Goal: Information Seeking & Learning: Learn about a topic

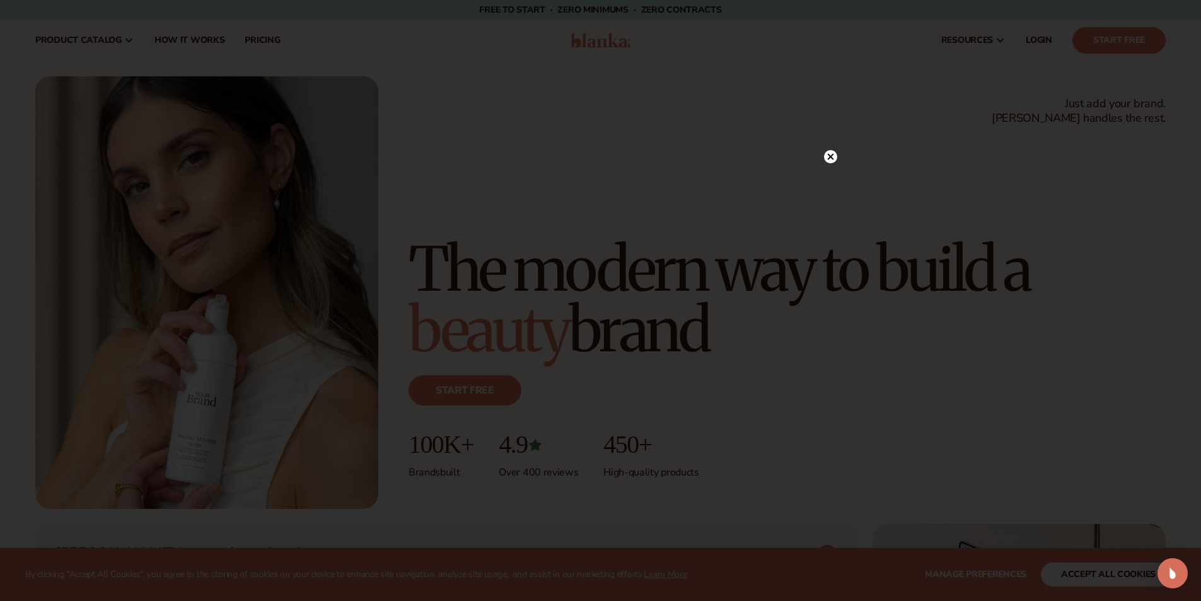
click at [833, 154] on icon at bounding box center [830, 157] width 6 height 6
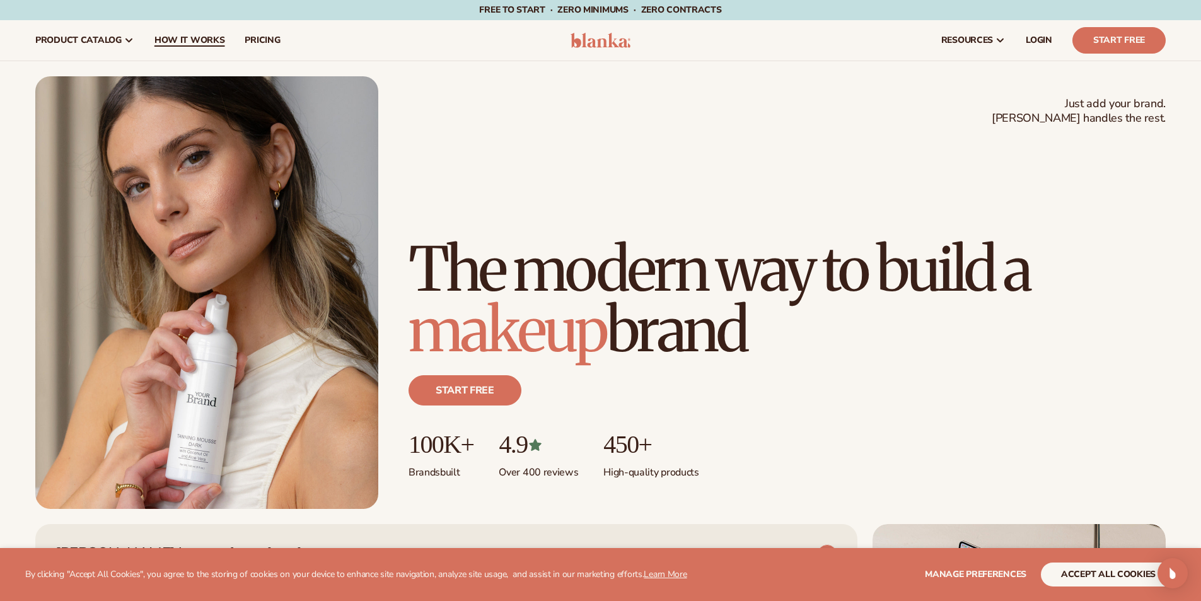
click at [168, 42] on span "How It Works" at bounding box center [189, 40] width 71 height 10
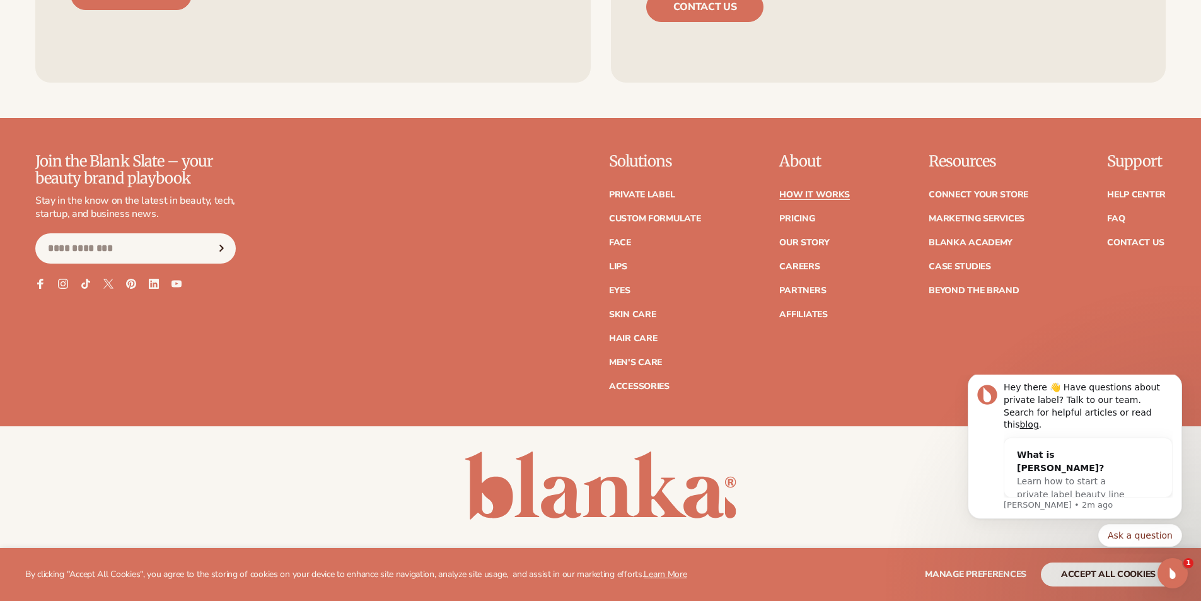
scroll to position [3279, 0]
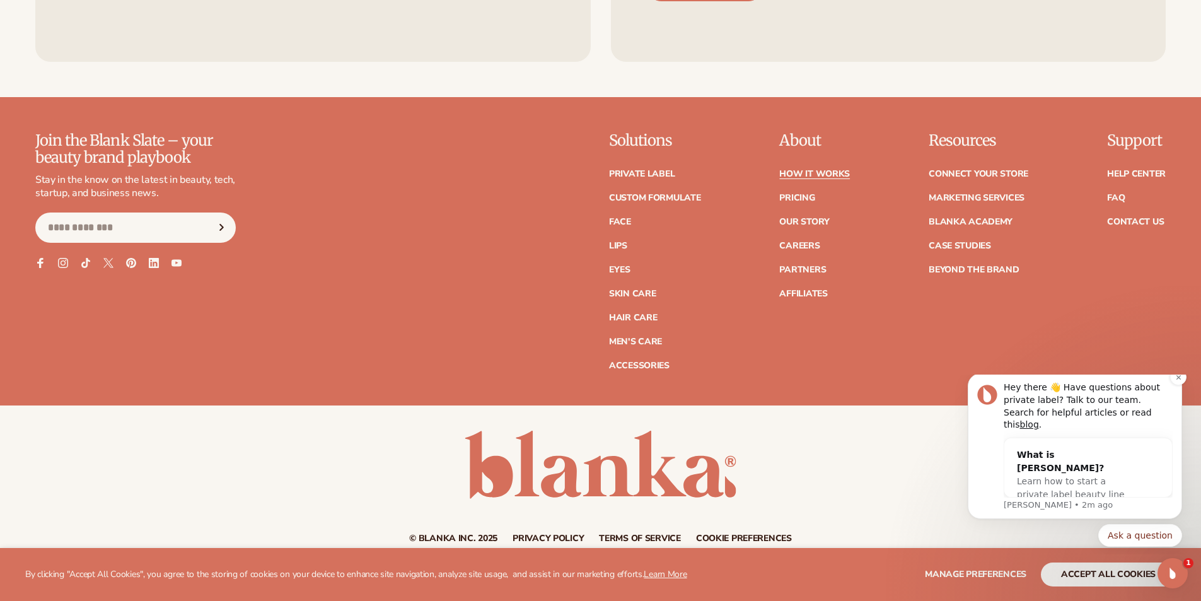
click at [1082, 497] on div "Hey there 👋 Have questions about private label? Talk to our team. Search for he…" at bounding box center [1088, 445] width 169 height 129
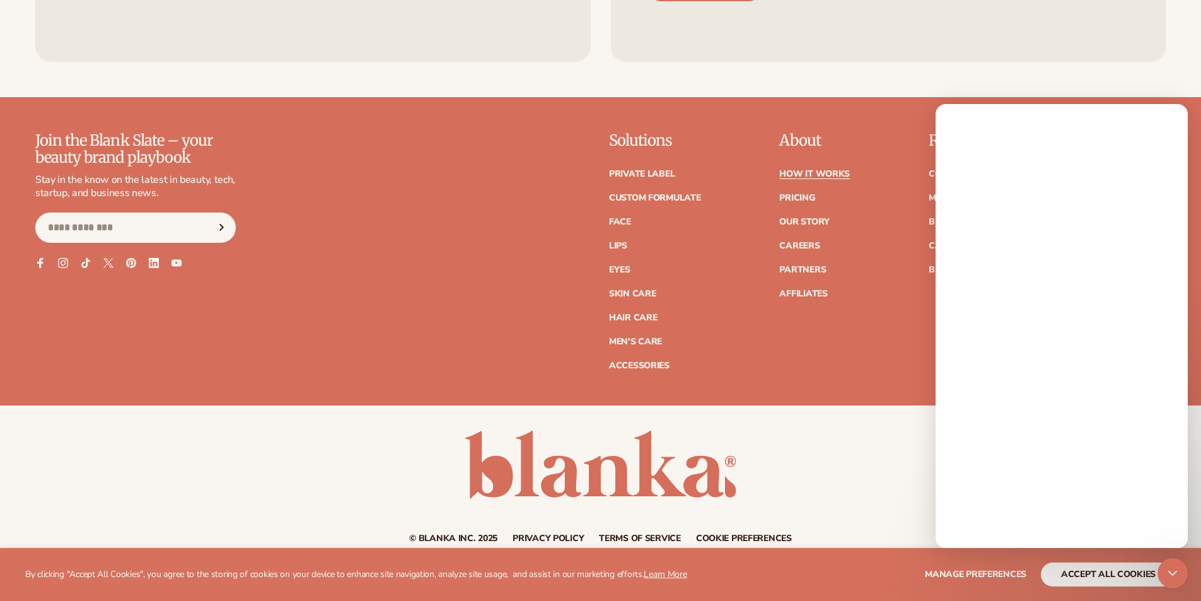
scroll to position [0, 0]
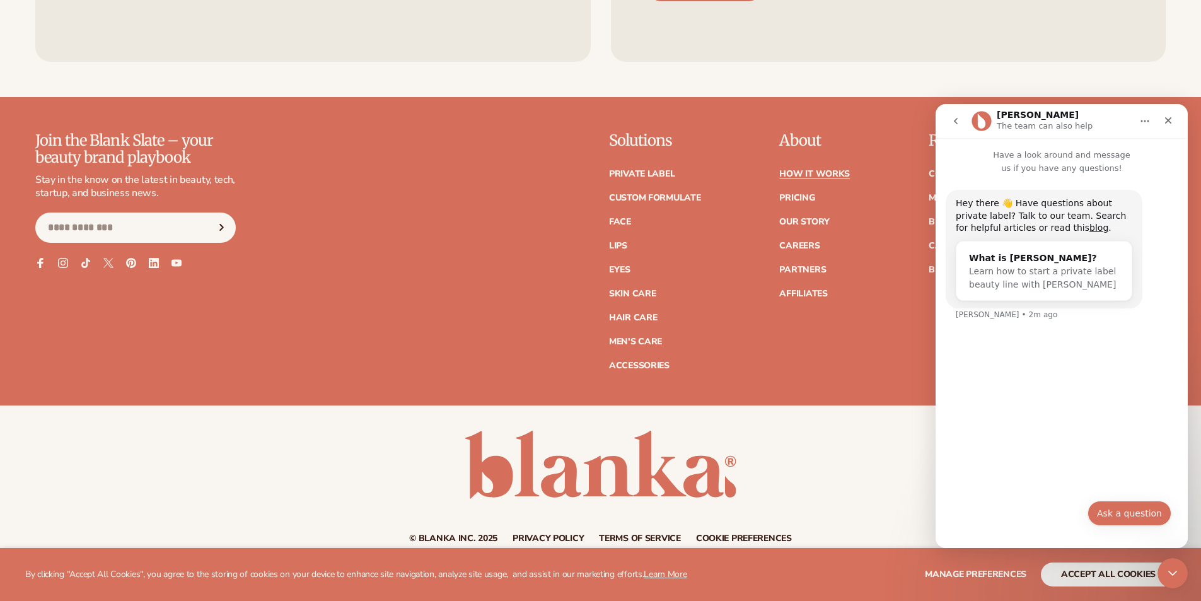
click at [1115, 513] on button "Ask a question" at bounding box center [1130, 513] width 84 height 25
click at [1171, 122] on icon "Close" at bounding box center [1168, 120] width 10 height 10
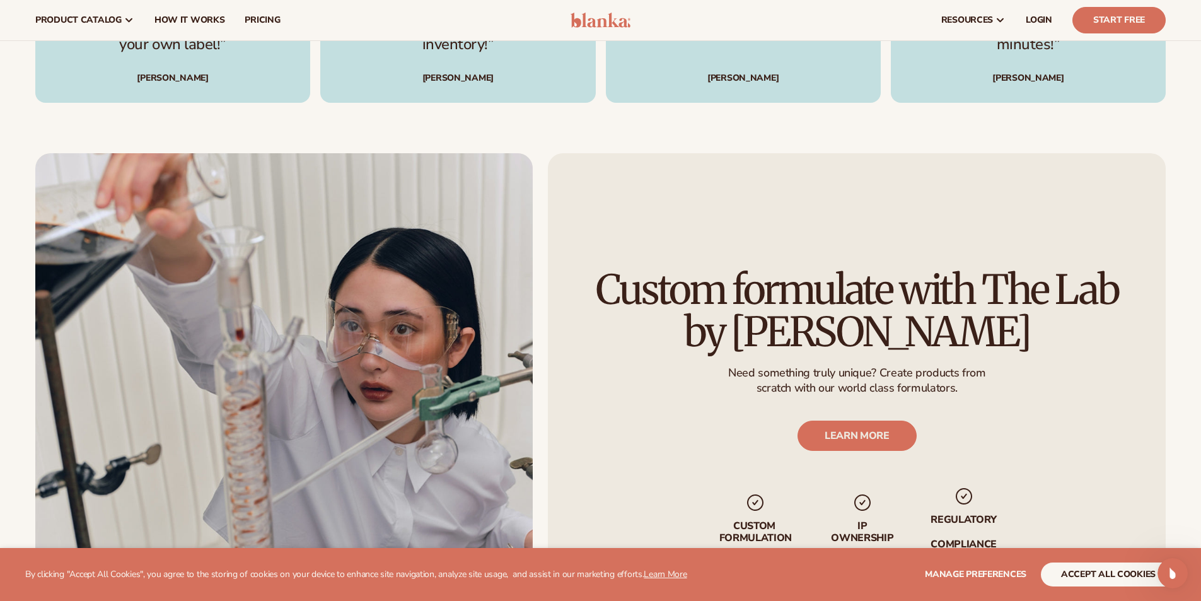
scroll to position [2352, 0]
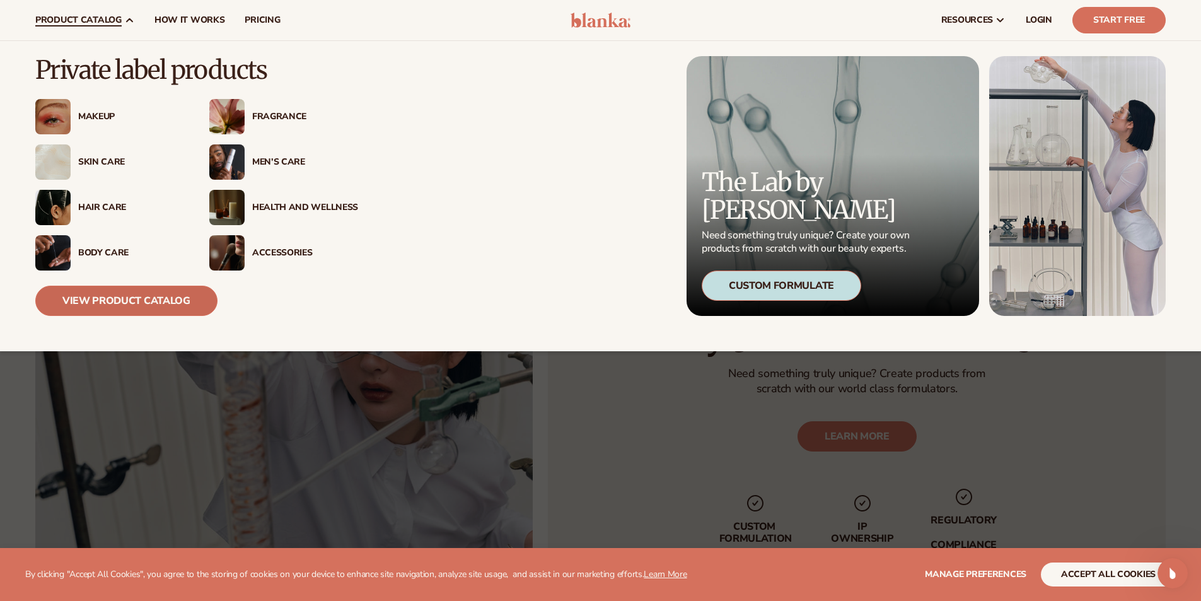
click at [131, 294] on link "View Product Catalog" at bounding box center [126, 301] width 182 height 30
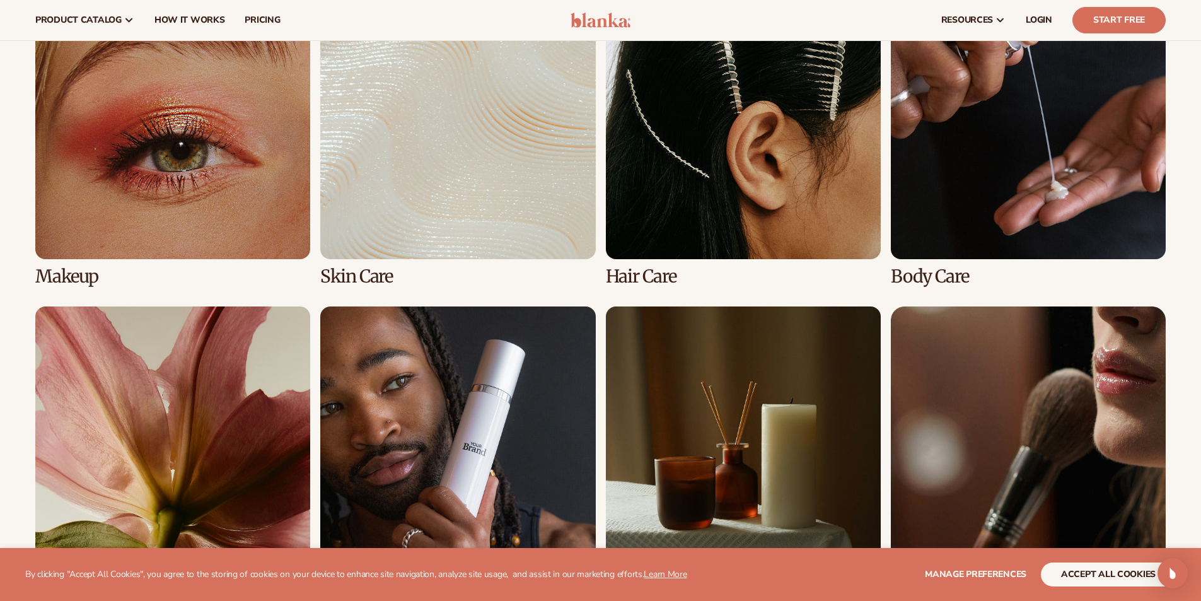
scroll to position [946, 0]
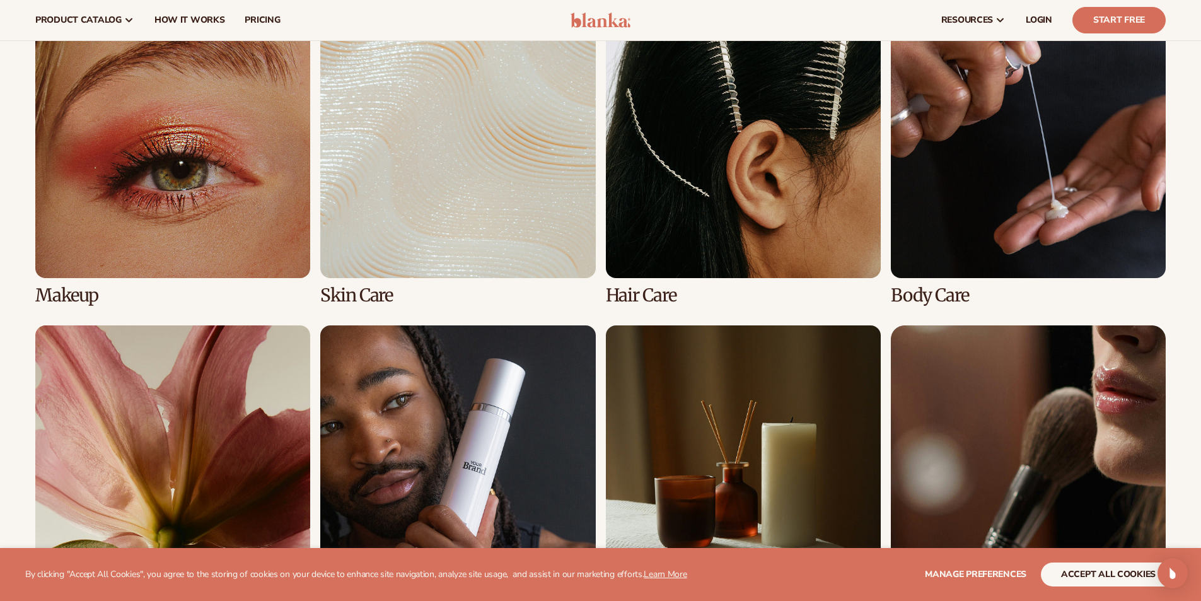
click at [520, 218] on link "2 / 8" at bounding box center [457, 154] width 275 height 302
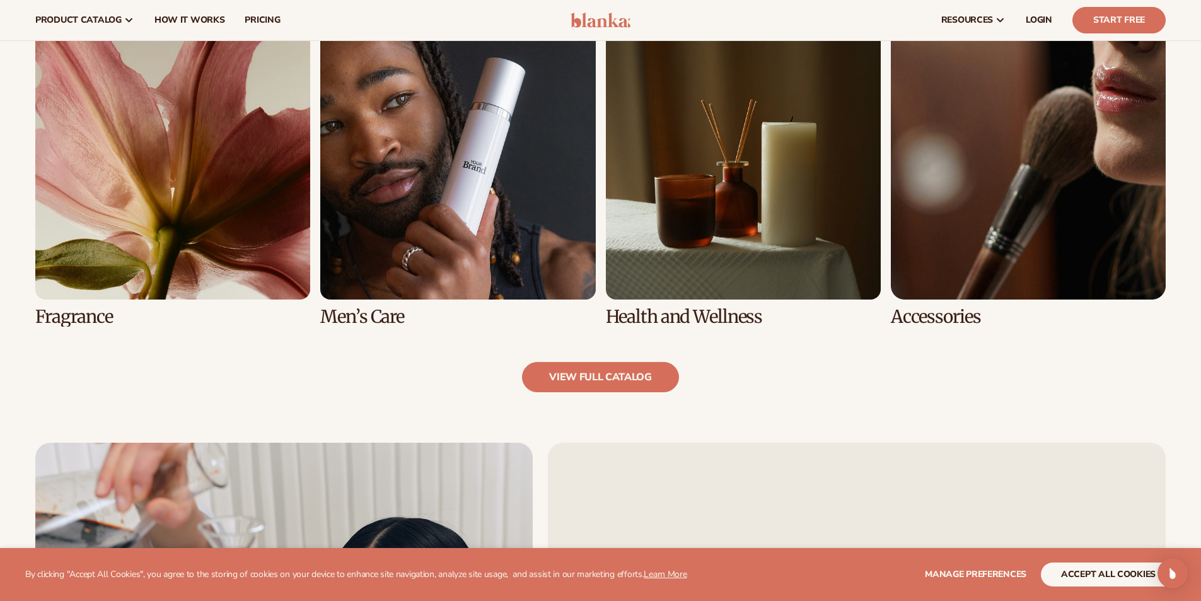
scroll to position [1198, 0]
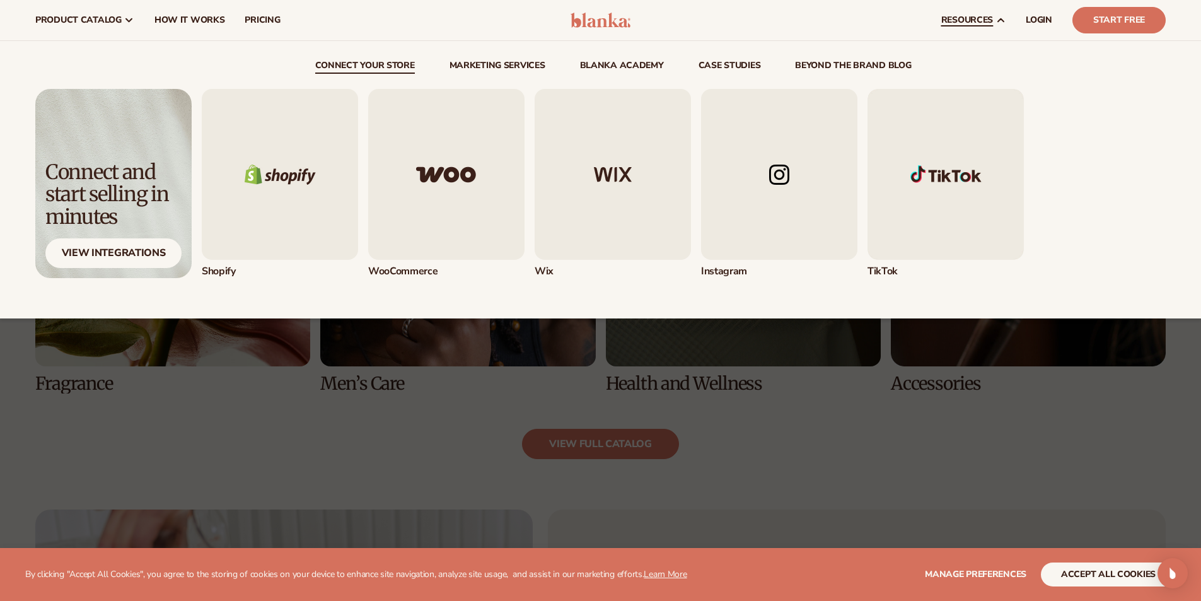
click at [308, 175] on img "1 / 5" at bounding box center [280, 174] width 156 height 171
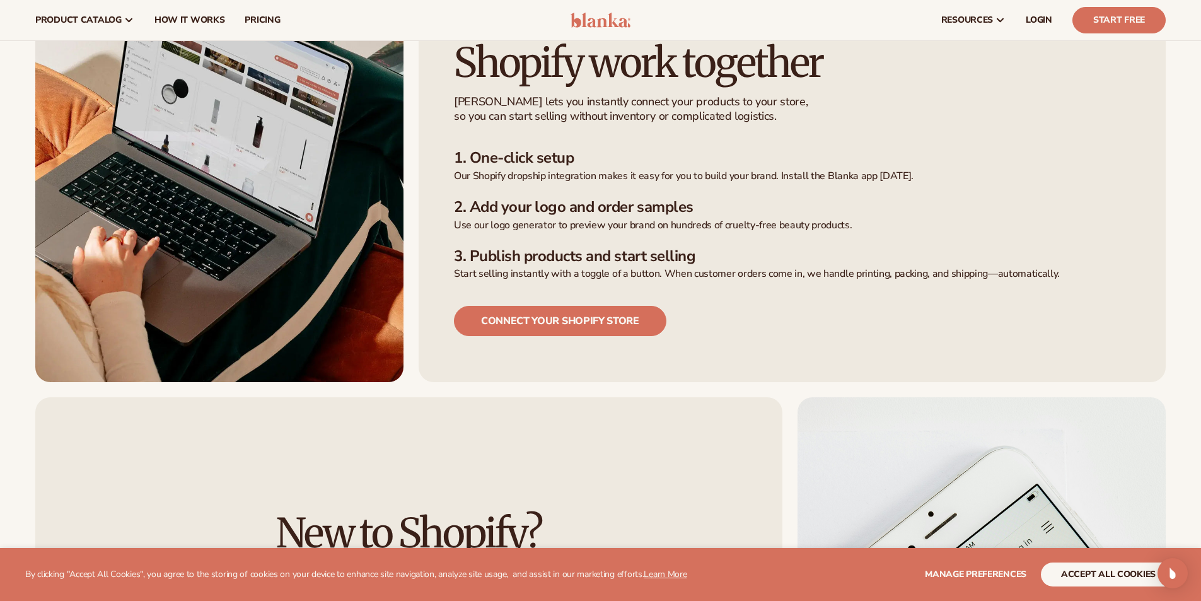
scroll to position [63, 0]
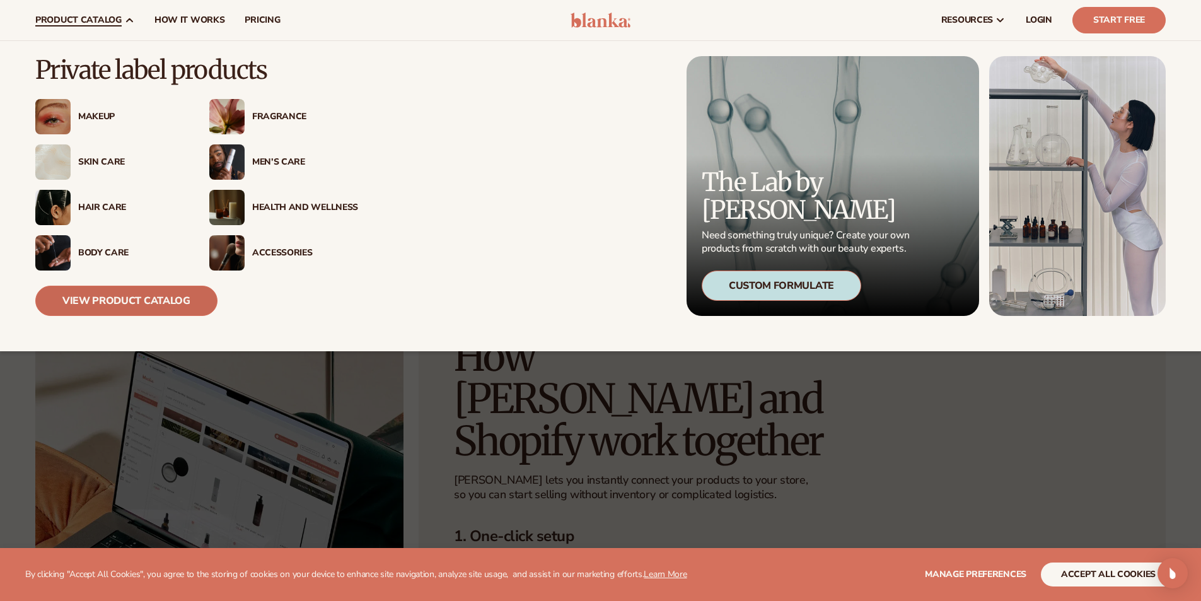
click at [156, 307] on link "View Product Catalog" at bounding box center [126, 301] width 182 height 30
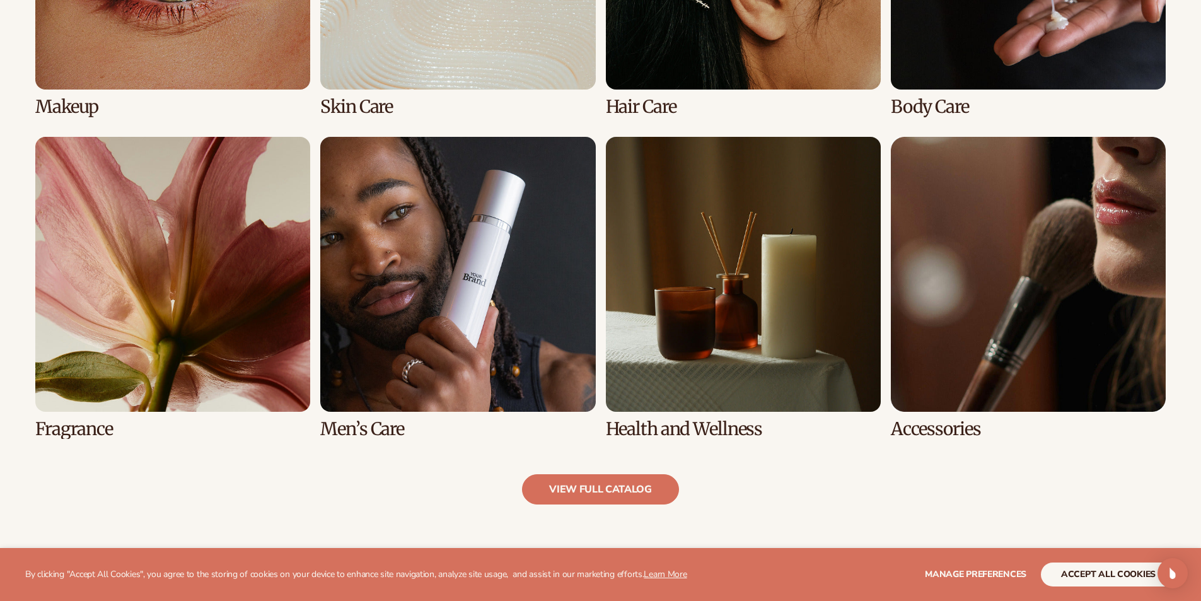
scroll to position [1135, 0]
click at [794, 294] on link "7 / 8" at bounding box center [743, 287] width 275 height 302
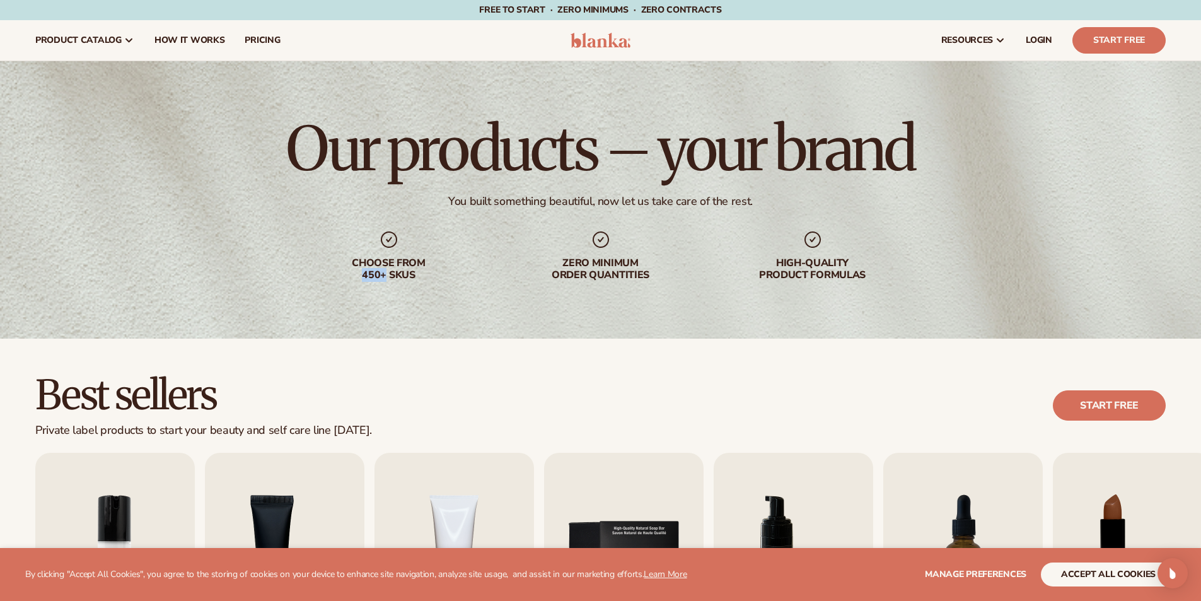
drag, startPoint x: 369, startPoint y: 279, endPoint x: 383, endPoint y: 277, distance: 14.7
click at [383, 277] on div "Choose from 450+ Skus" at bounding box center [388, 269] width 161 height 24
click at [438, 325] on div "Our products – your brand You built something beautiful, now let us take care o…" at bounding box center [600, 199] width 1201 height 277
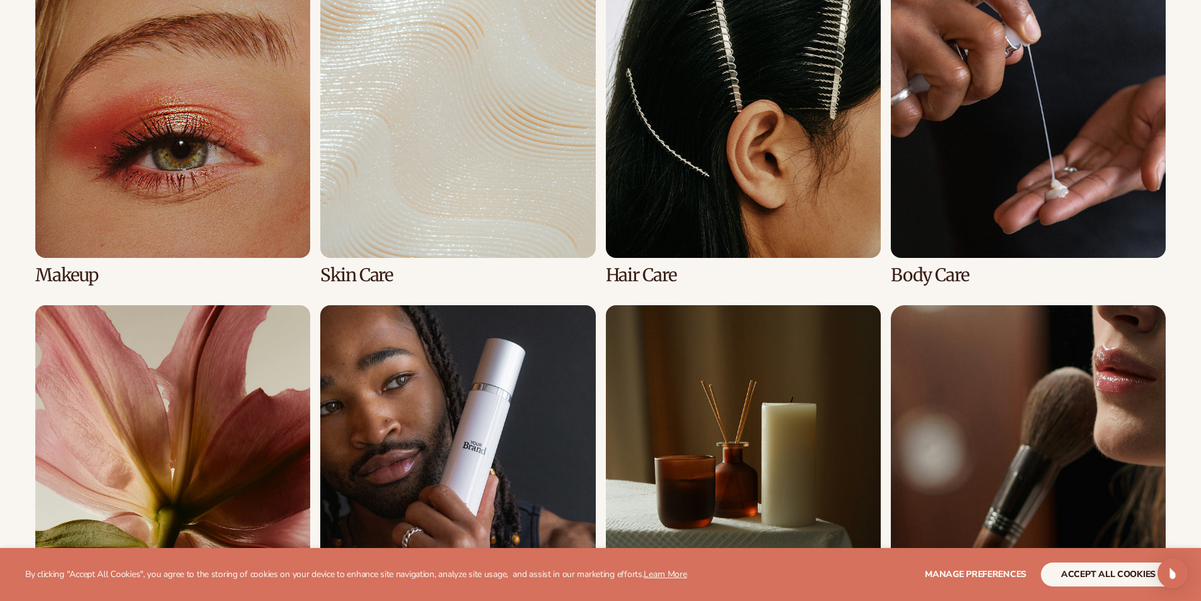
scroll to position [1135, 0]
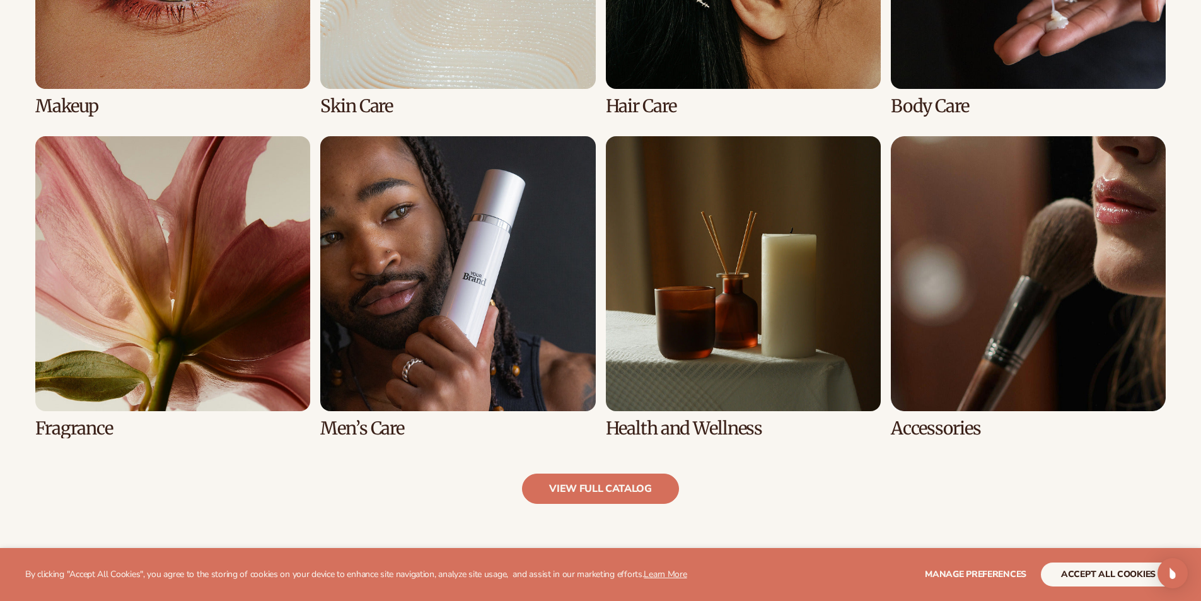
click at [177, 332] on link "5 / 8" at bounding box center [172, 287] width 275 height 302
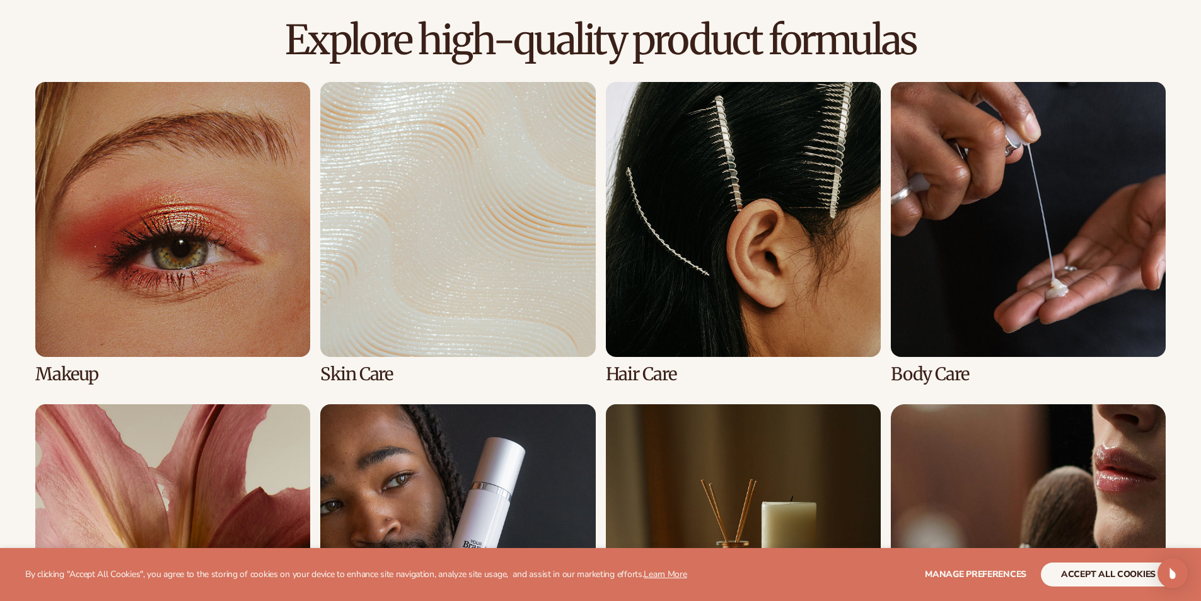
scroll to position [883, 0]
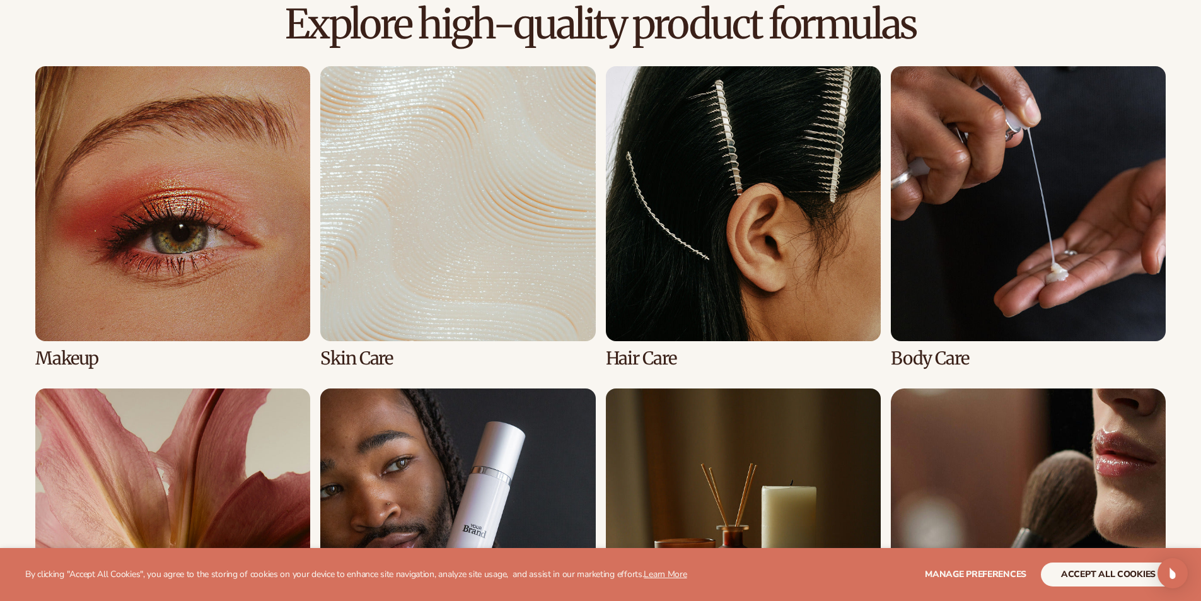
click at [1124, 262] on link "4 / 8" at bounding box center [1028, 217] width 275 height 302
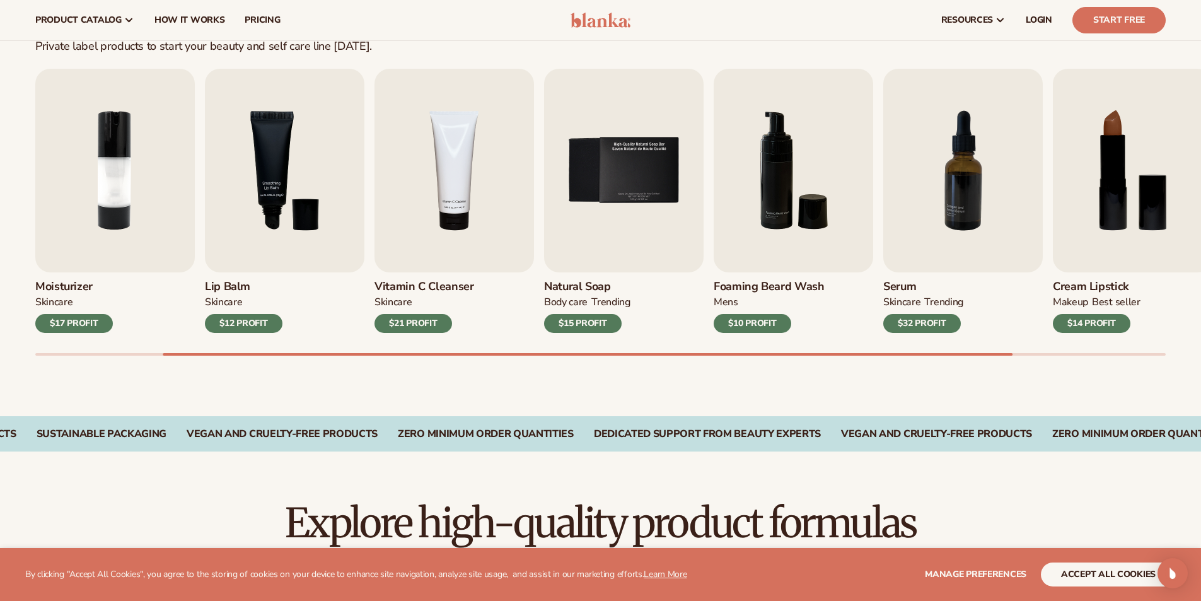
scroll to position [378, 0]
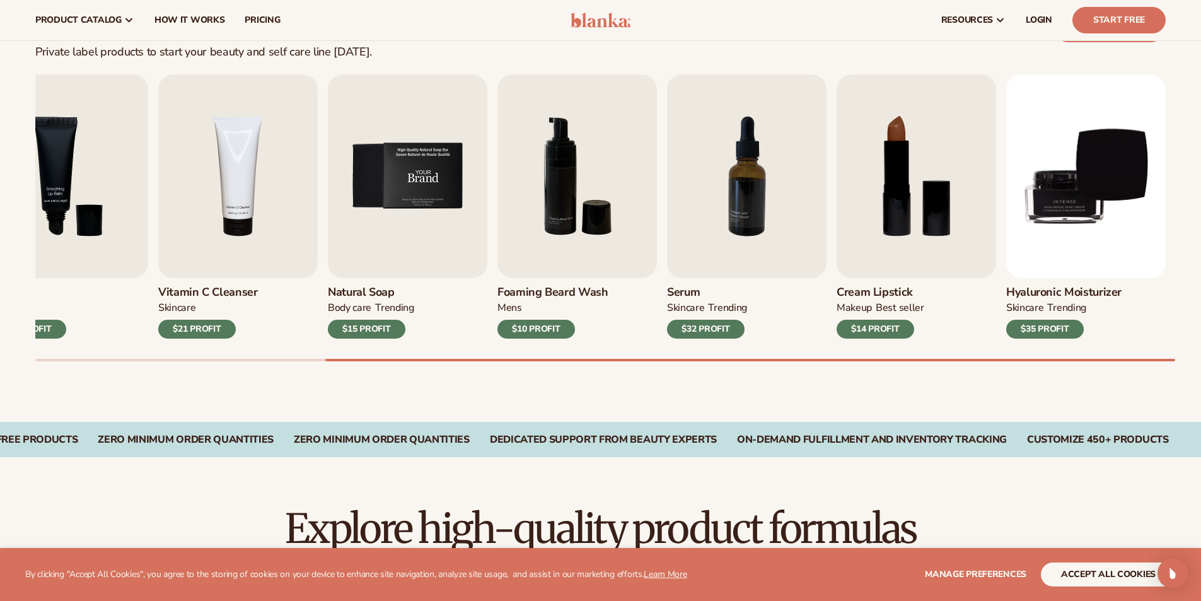
click at [409, 214] on img "5 / 9" at bounding box center [408, 176] width 160 height 204
click at [384, 293] on h3 "Natural Soap" at bounding box center [371, 293] width 86 height 14
click at [409, 221] on img "5 / 9" at bounding box center [408, 176] width 160 height 204
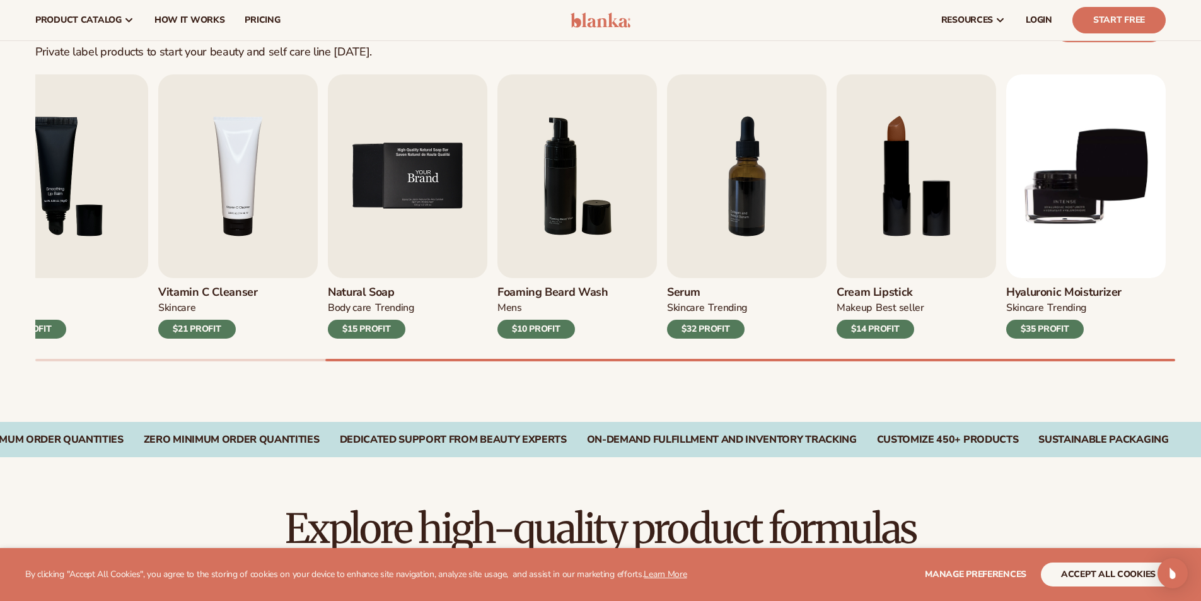
click at [409, 221] on img "5 / 9" at bounding box center [408, 176] width 160 height 204
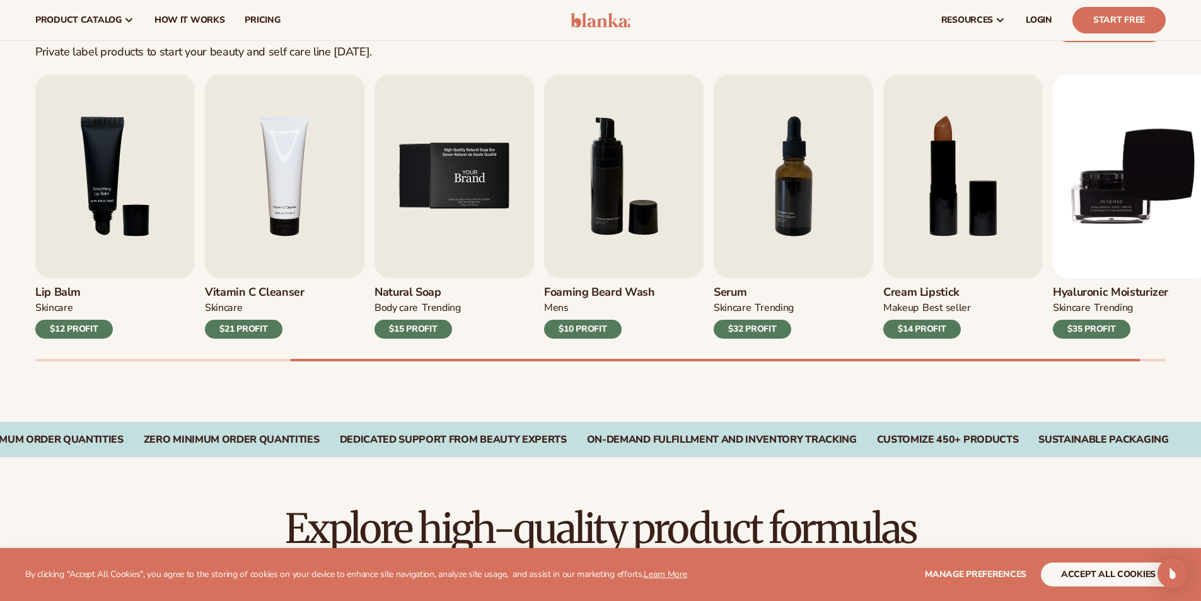
click at [439, 230] on img "5 / 9" at bounding box center [455, 176] width 160 height 204
click at [1095, 18] on link "Start Free" at bounding box center [1119, 20] width 93 height 26
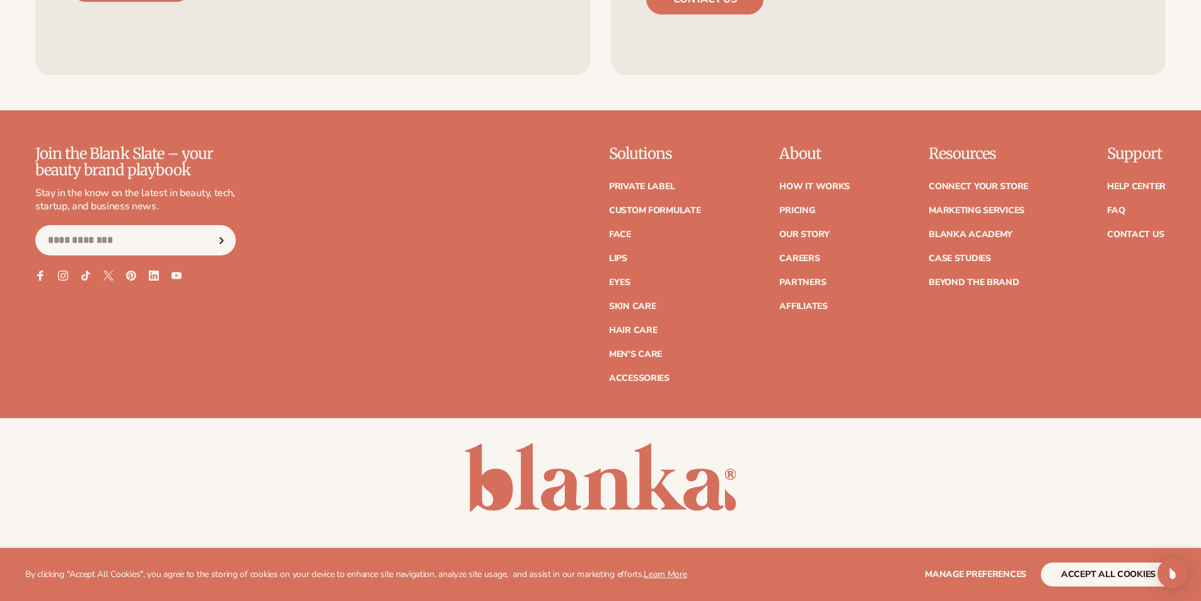
scroll to position [2459, 0]
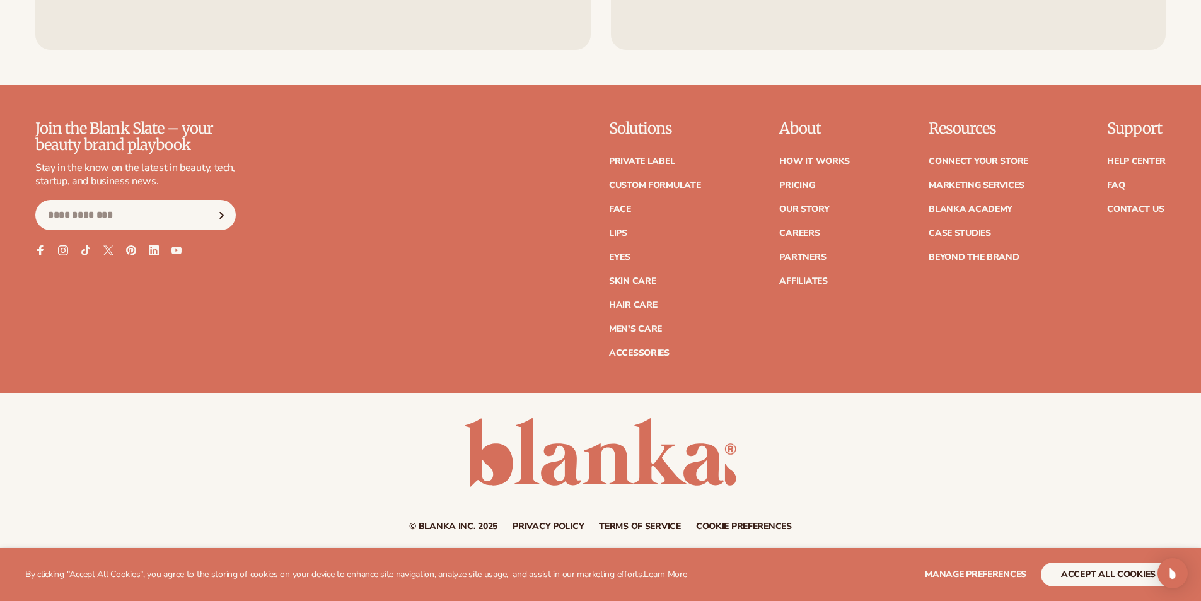
click at [624, 353] on link "Accessories" at bounding box center [639, 353] width 61 height 9
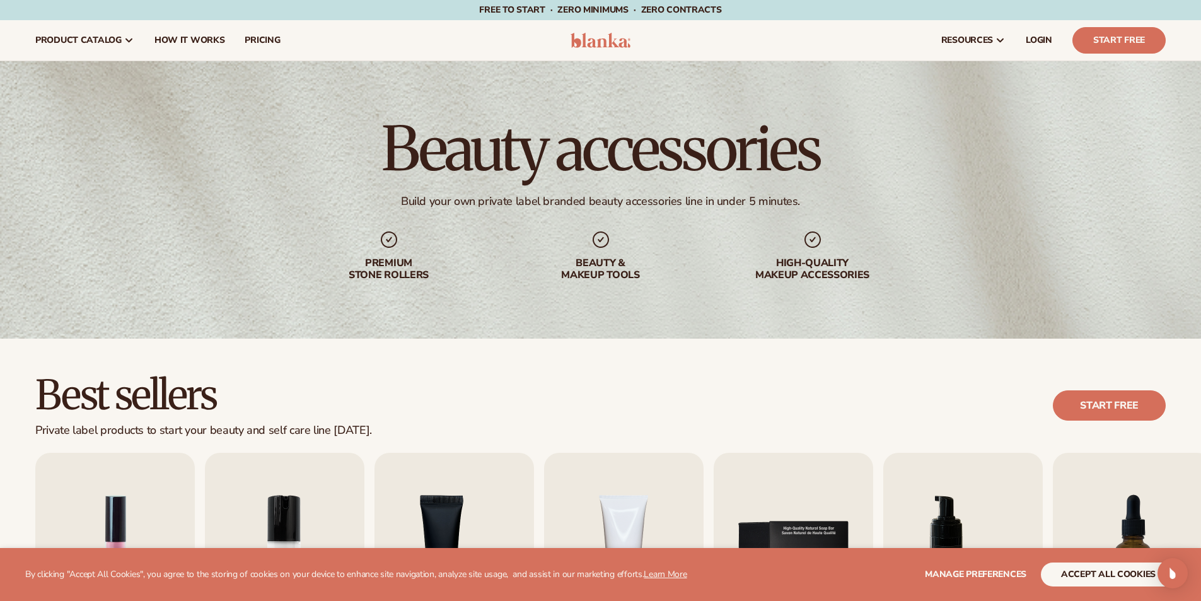
drag, startPoint x: 586, startPoint y: 235, endPoint x: 605, endPoint y: 235, distance: 18.9
click at [588, 235] on div "beauty & makeup tools" at bounding box center [600, 256] width 161 height 52
click at [606, 235] on icon at bounding box center [601, 239] width 16 height 16
click at [586, 125] on h1 "Beauty accessories" at bounding box center [600, 149] width 438 height 61
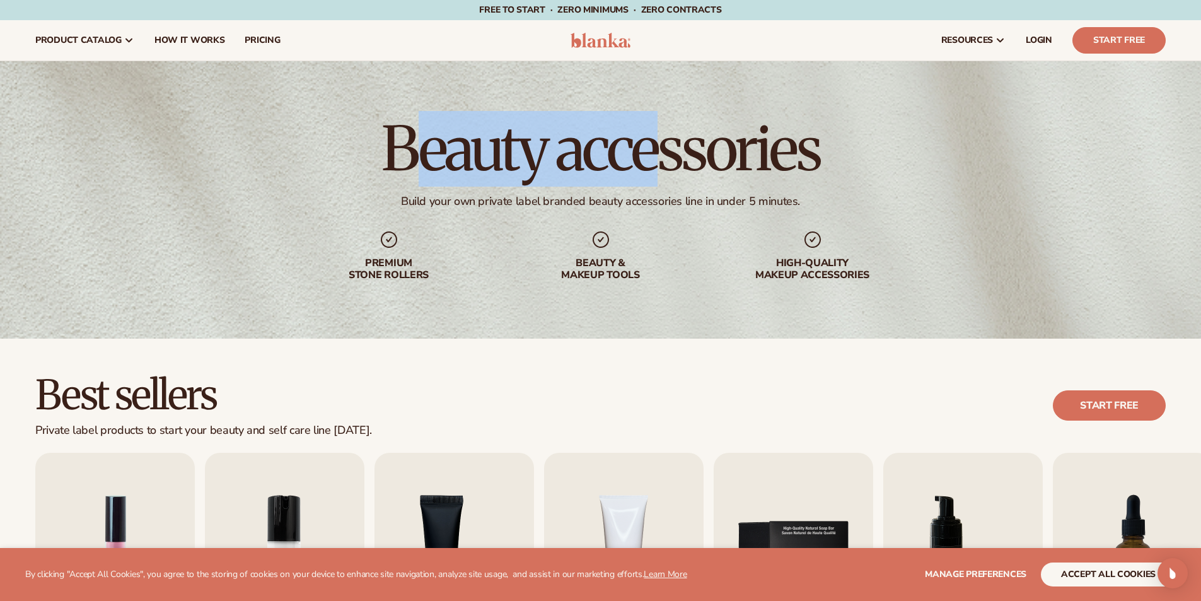
drag, startPoint x: 424, startPoint y: 139, endPoint x: 659, endPoint y: 153, distance: 235.0
click at [660, 153] on h1 "Beauty accessories" at bounding box center [600, 149] width 438 height 61
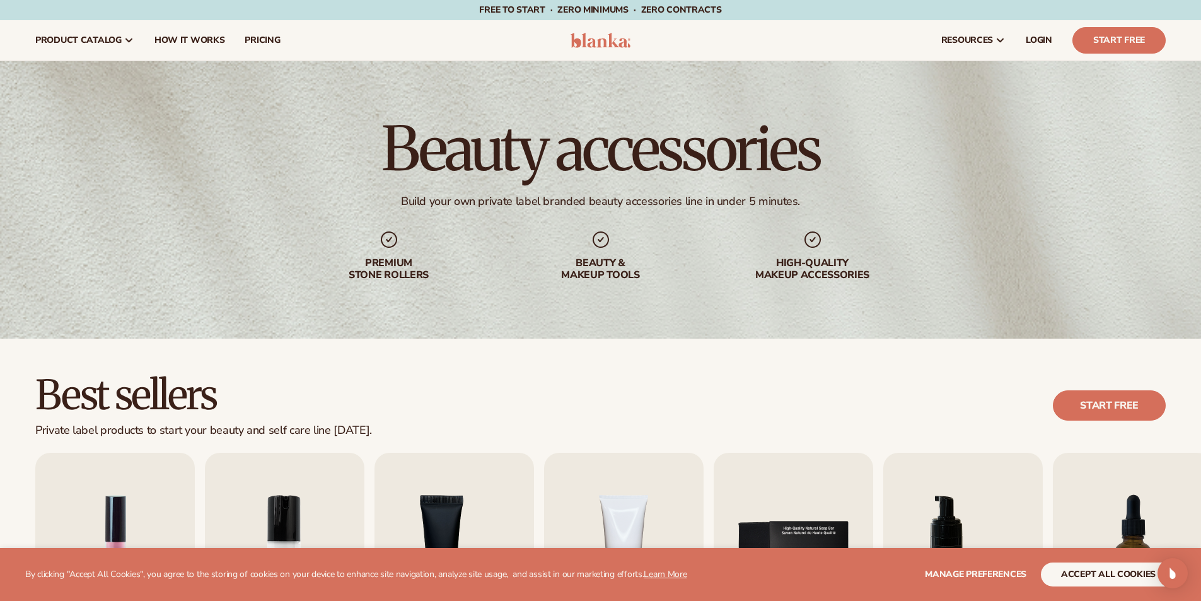
click at [561, 225] on div "Beauty accessories Build your own private label branded beauty accessories line…" at bounding box center [600, 199] width 1201 height 277
click at [280, 44] on link "pricing" at bounding box center [262, 40] width 55 height 40
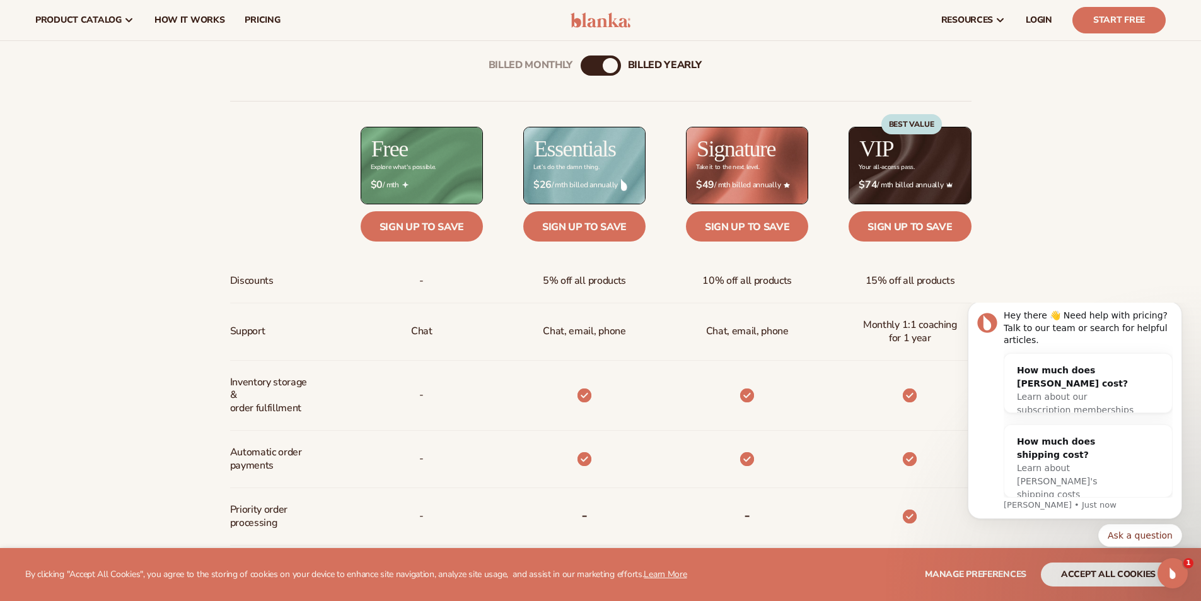
scroll to position [504, 0]
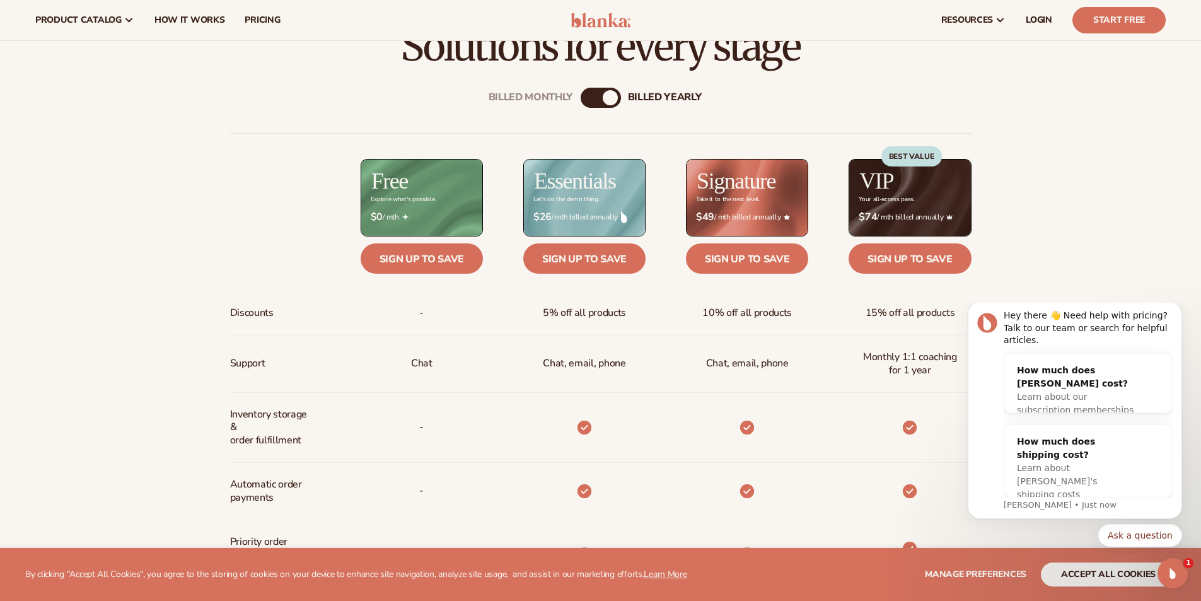
click at [595, 105] on div "Billed Monthly billed Yearly" at bounding box center [601, 98] width 40 height 20
click at [598, 102] on div "Billed Monthly billed Yearly" at bounding box center [601, 98] width 40 height 20
click at [610, 100] on div "billed Yearly" at bounding box center [610, 97] width 15 height 15
click at [613, 102] on div "billed Yearly" at bounding box center [610, 97] width 15 height 15
click at [538, 94] on div "Billed Monthly" at bounding box center [531, 97] width 84 height 12
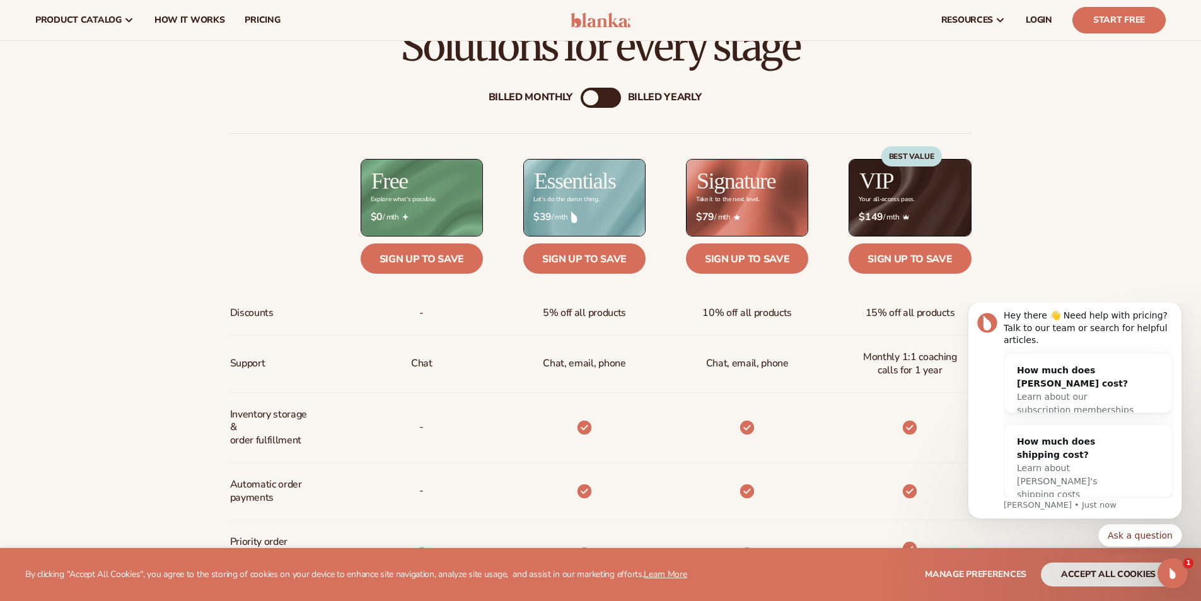
click at [665, 99] on div "billed Yearly" at bounding box center [665, 97] width 74 height 12
click at [496, 91] on div "Billed Monthly" at bounding box center [531, 97] width 84 height 12
click at [683, 95] on div "billed Yearly" at bounding box center [665, 97] width 74 height 12
click at [543, 101] on div "Billed Monthly" at bounding box center [531, 97] width 84 height 12
click at [655, 103] on div "billed Yearly" at bounding box center [665, 97] width 74 height 12
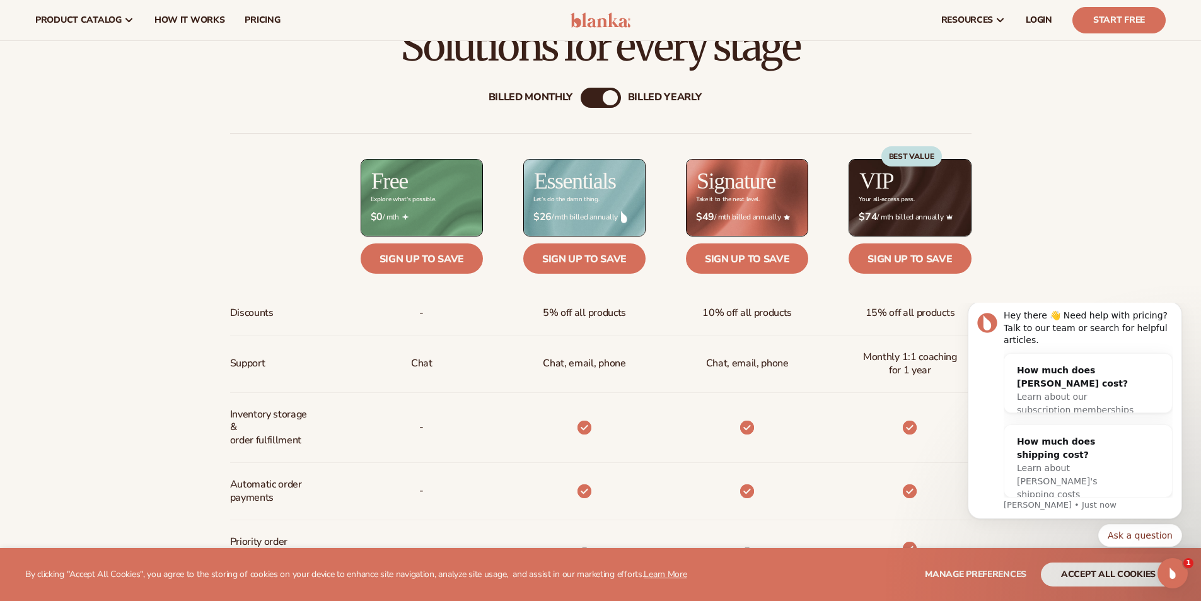
click at [560, 101] on div "Billed Monthly" at bounding box center [531, 97] width 84 height 12
click at [643, 98] on div "billed Yearly" at bounding box center [665, 97] width 74 height 12
click at [518, 91] on div "Billed Monthly" at bounding box center [531, 97] width 84 height 12
click at [595, 96] on div "Billed Monthly" at bounding box center [590, 97] width 15 height 15
click at [642, 94] on div "billed Yearly" at bounding box center [665, 97] width 74 height 12
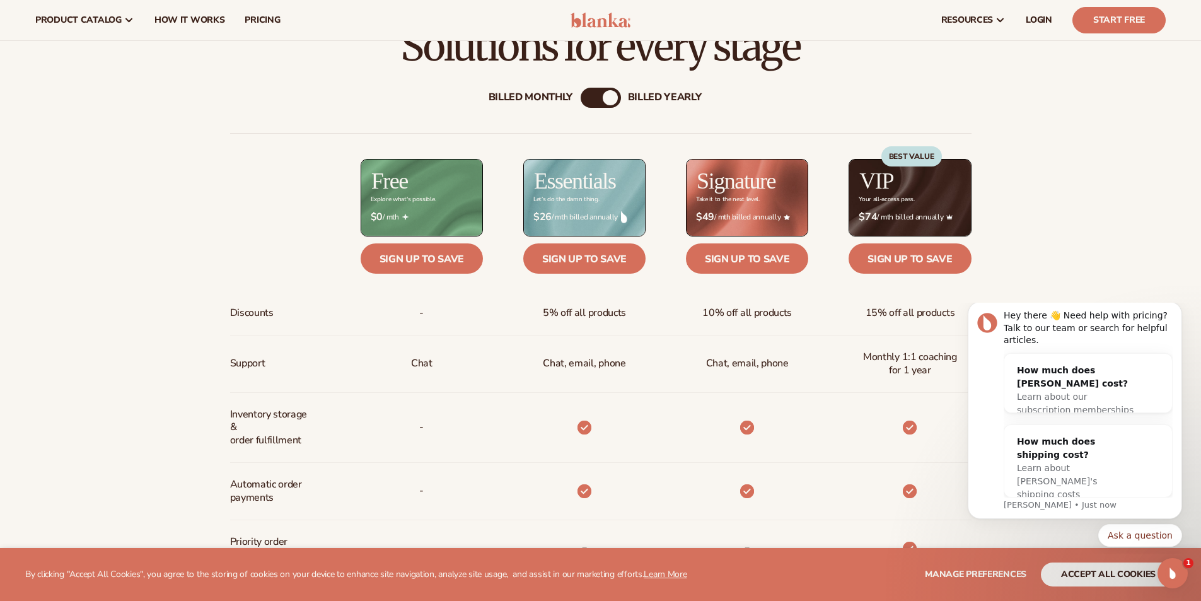
click at [549, 101] on div "Billed Monthly" at bounding box center [531, 97] width 84 height 12
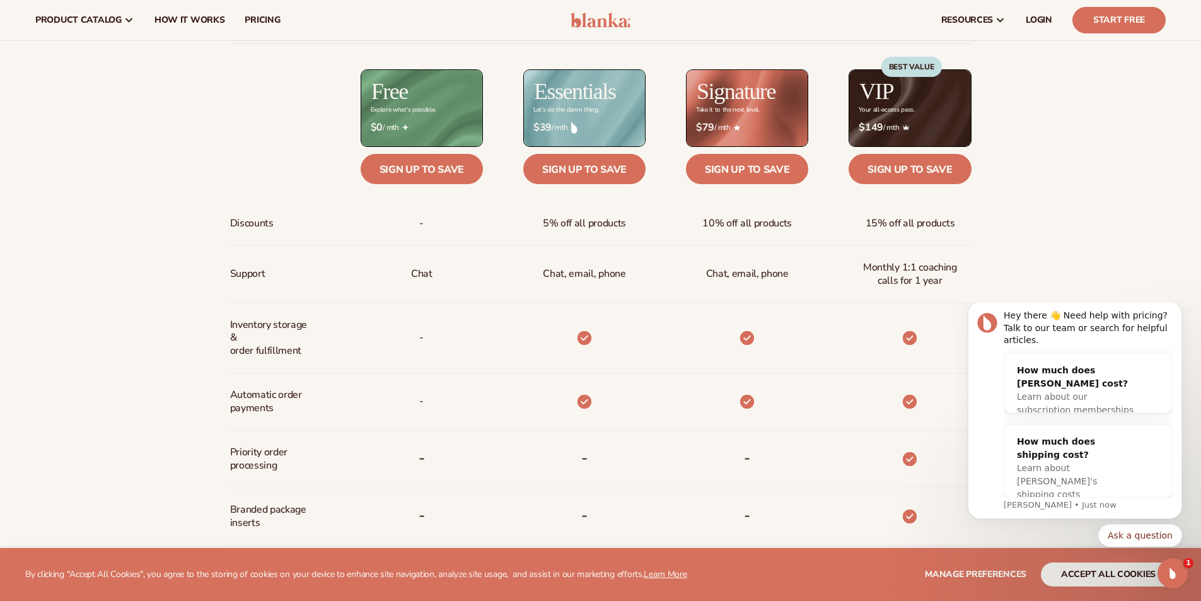
scroll to position [567, 0]
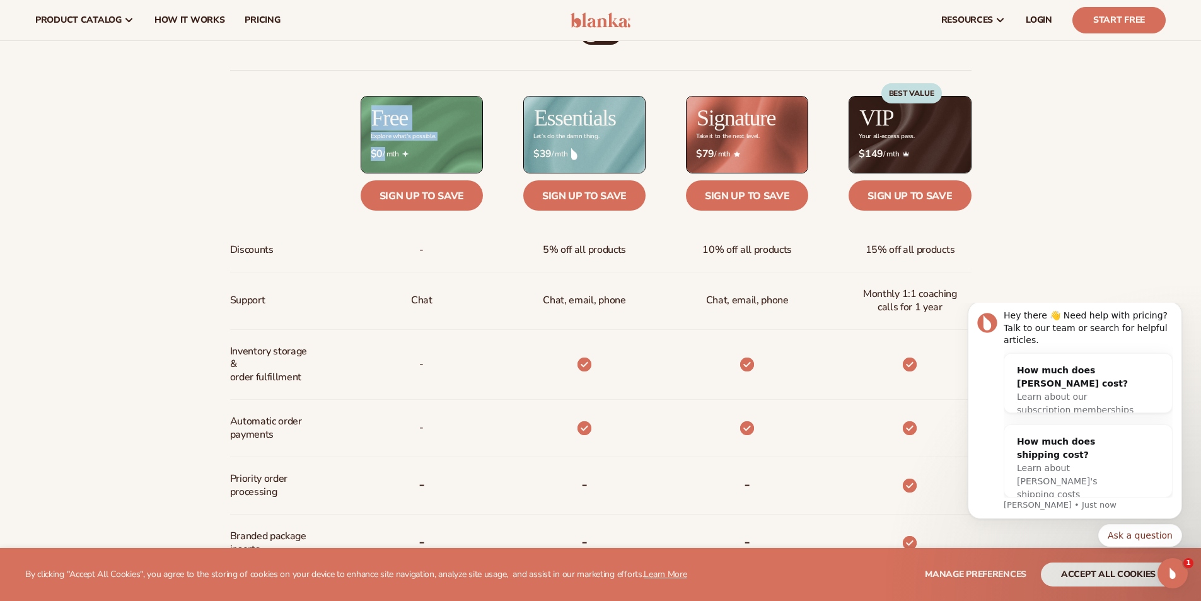
drag, startPoint x: 407, startPoint y: 148, endPoint x: 354, endPoint y: 146, distance: 53.0
click at [360, 89] on div "Discounts Support Inventory storage &   order fulfillment Automatic order payme…" at bounding box center [601, 442] width 742 height 745
click at [327, 249] on div "-" at bounding box center [401, 250] width 163 height 44
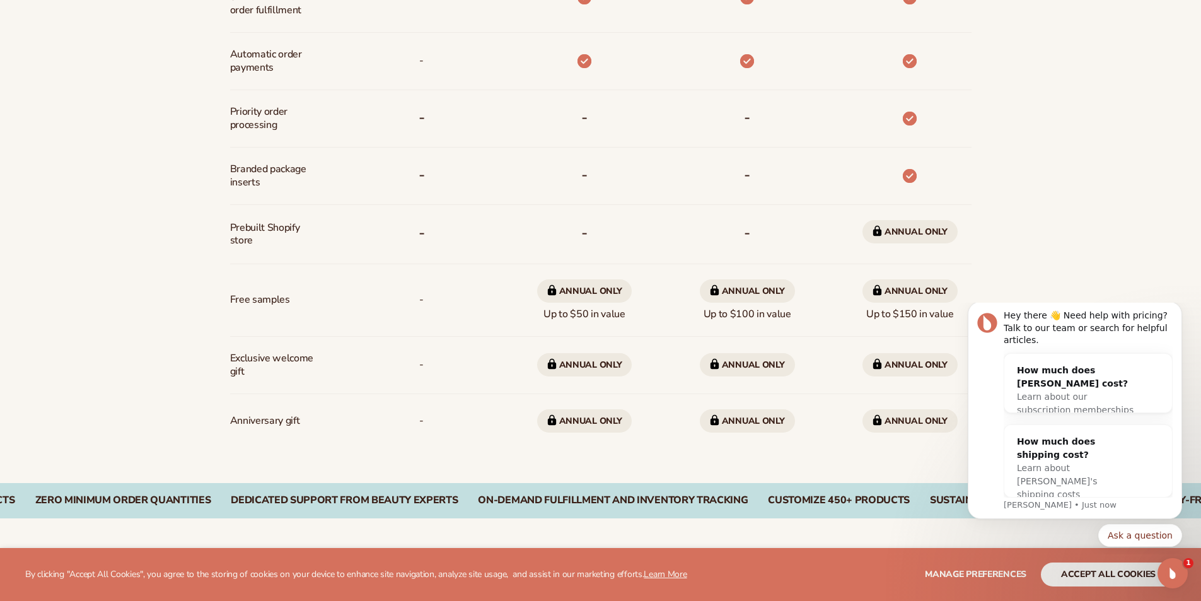
scroll to position [946, 0]
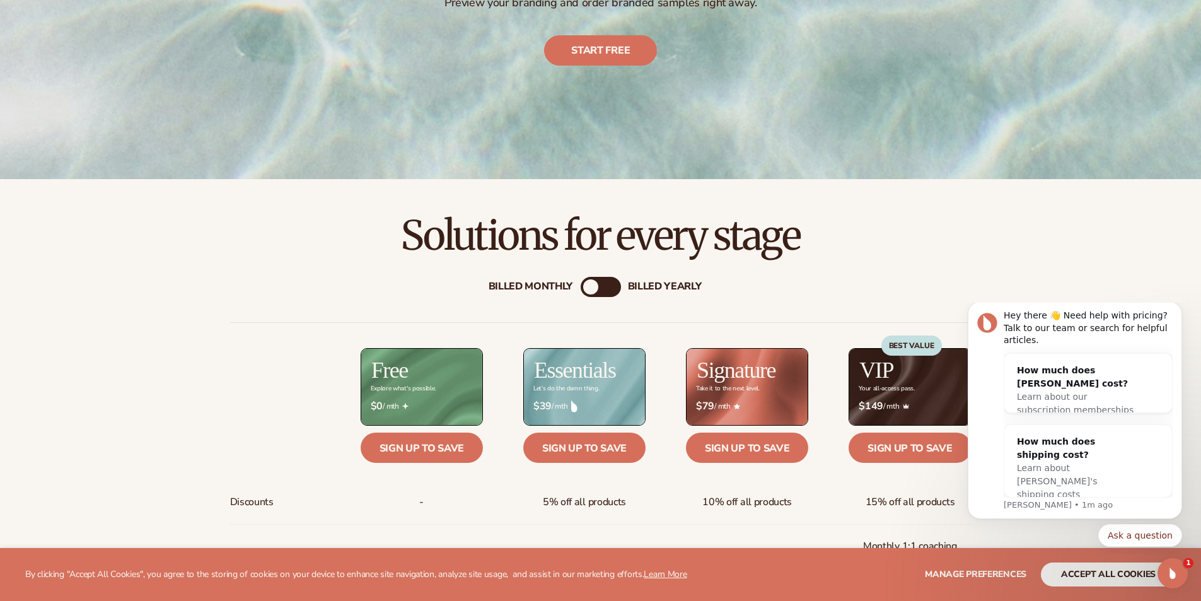
click at [668, 281] on div "billed Yearly" at bounding box center [665, 287] width 74 height 12
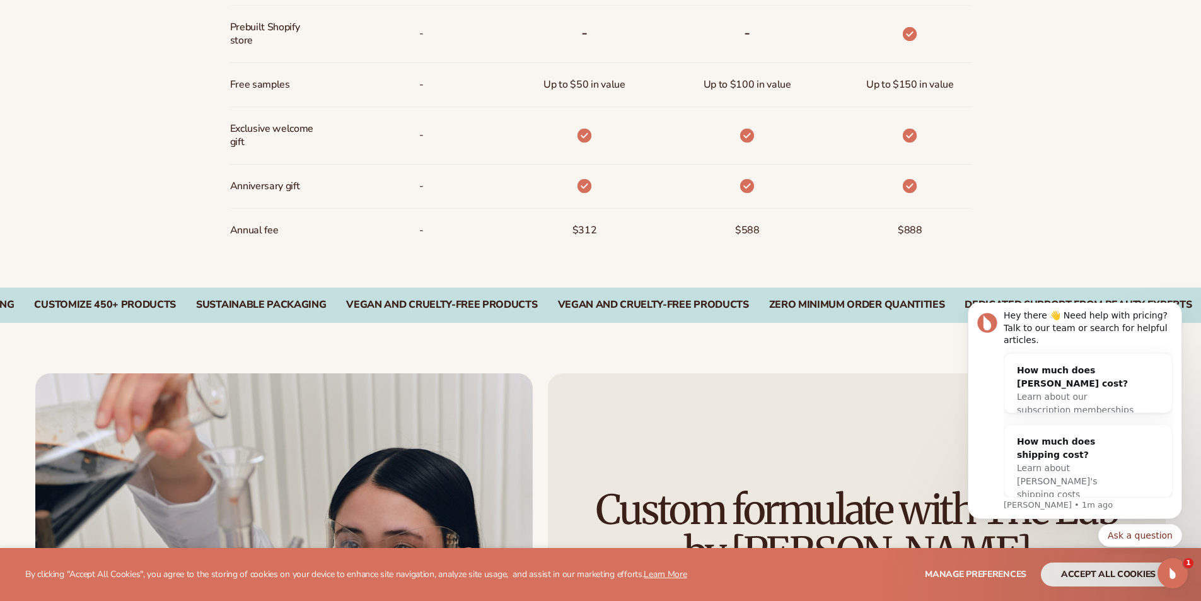
scroll to position [1135, 0]
click at [253, 128] on span "Exclusive welcome gift" at bounding box center [272, 134] width 84 height 37
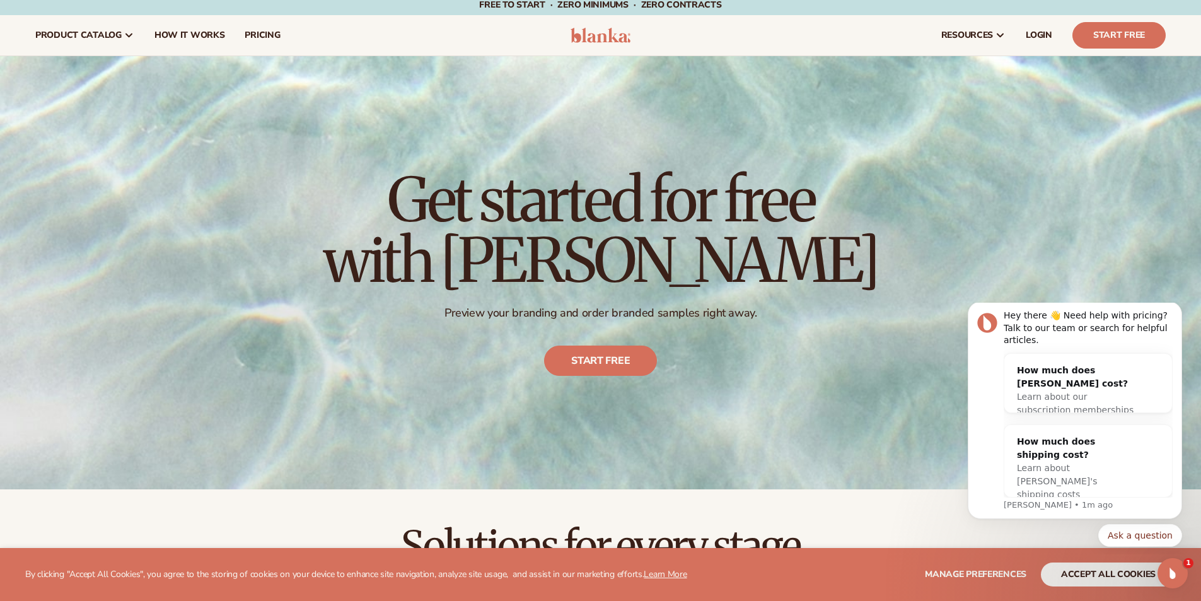
scroll to position [0, 0]
